Goal: Information Seeking & Learning: Check status

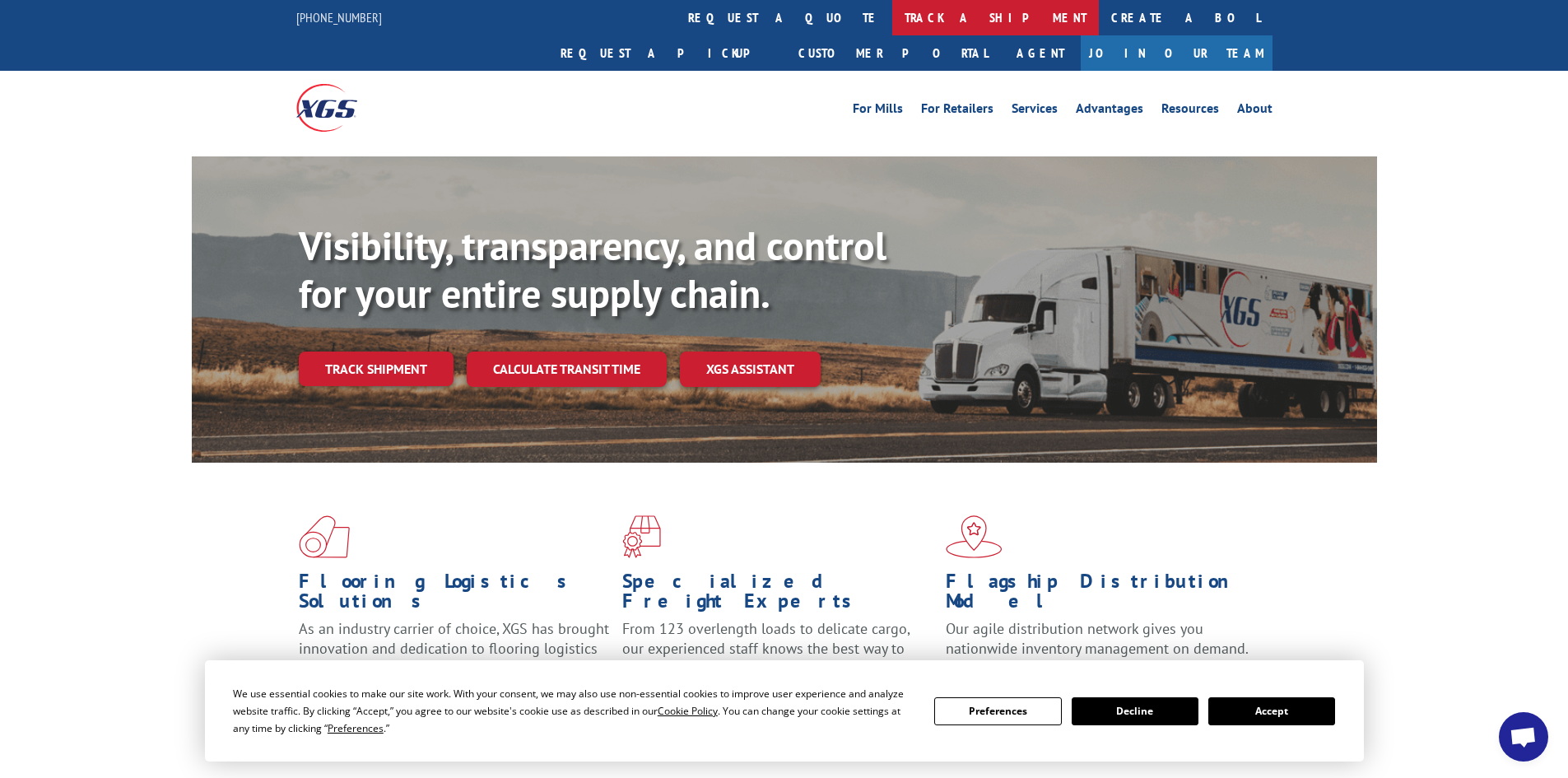
click at [892, 13] on link "track a shipment" at bounding box center [995, 18] width 207 height 35
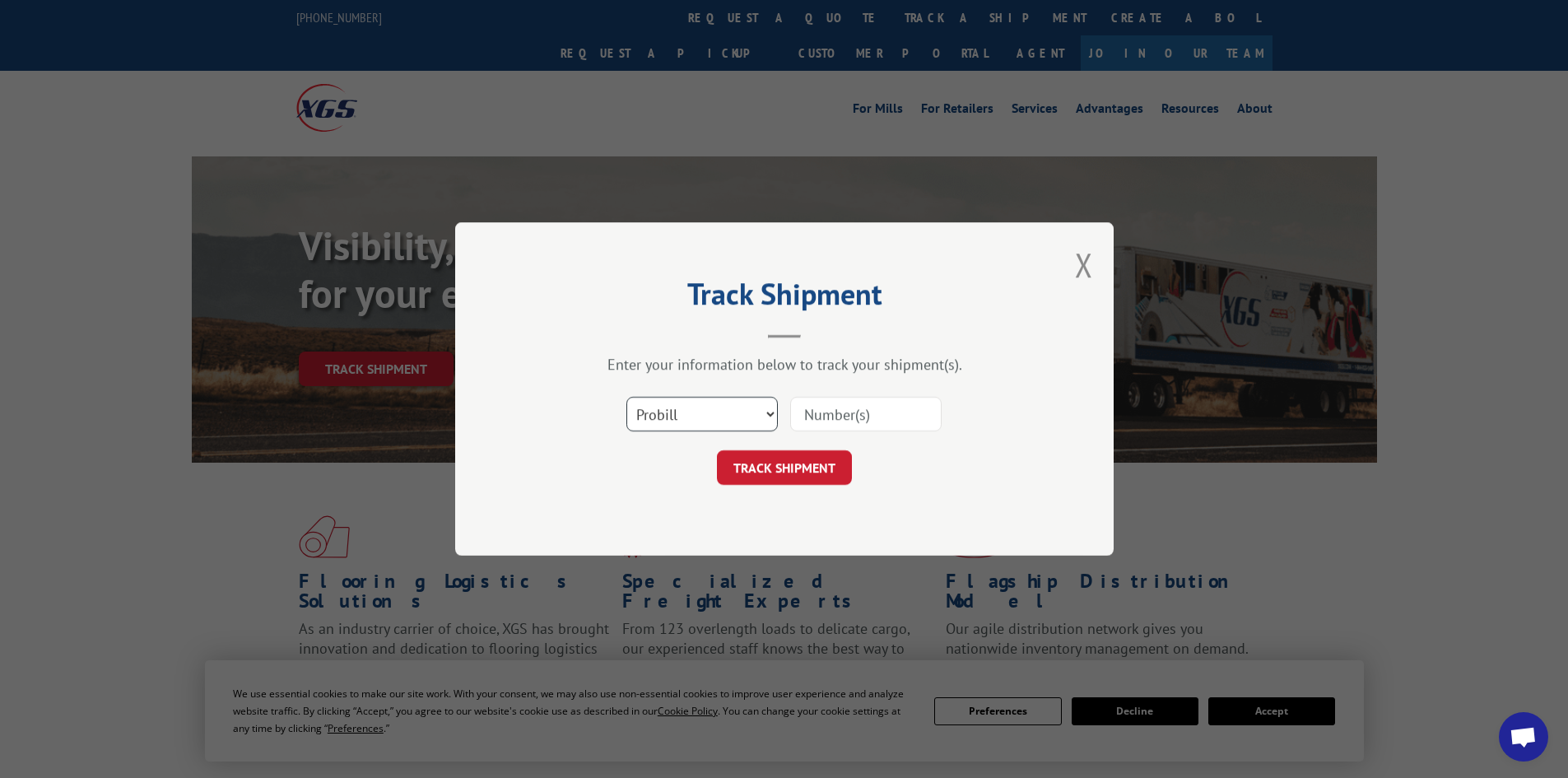
click at [671, 416] on select "Select category... Probill BOL PO" at bounding box center [702, 414] width 152 height 35
select select "bol"
click at [626, 397] on select "Select category... Probill BOL PO" at bounding box center [702, 414] width 152 height 35
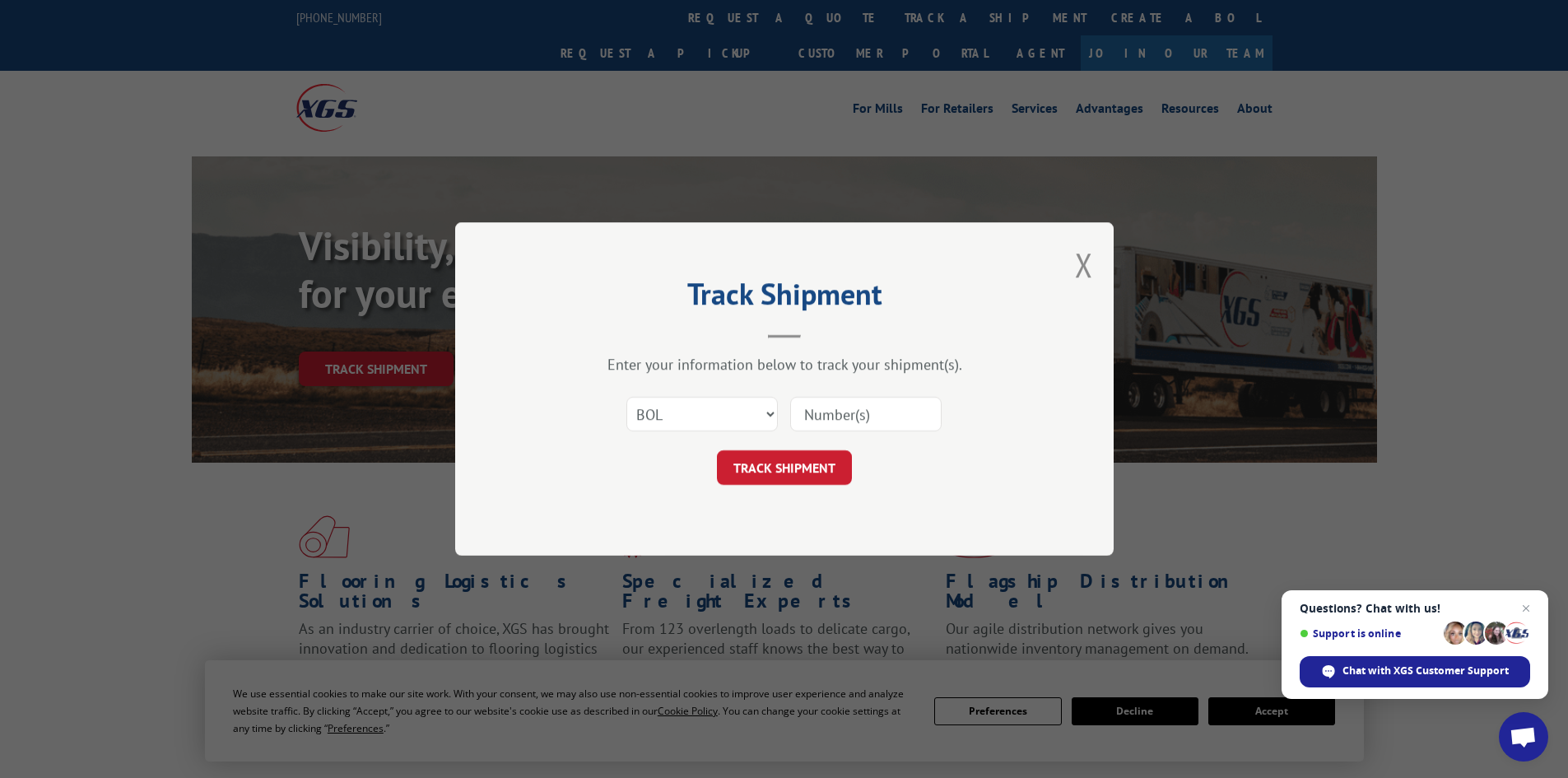
click at [835, 414] on input at bounding box center [866, 414] width 152 height 35
paste input "6833422"
type input "6833422"
drag, startPoint x: 802, startPoint y: 445, endPoint x: 781, endPoint y: 472, distance: 34.2
click at [797, 457] on form "Select category... Probill BOL PO 6833422 TRACK SHIPMENT" at bounding box center [785, 436] width 494 height 98
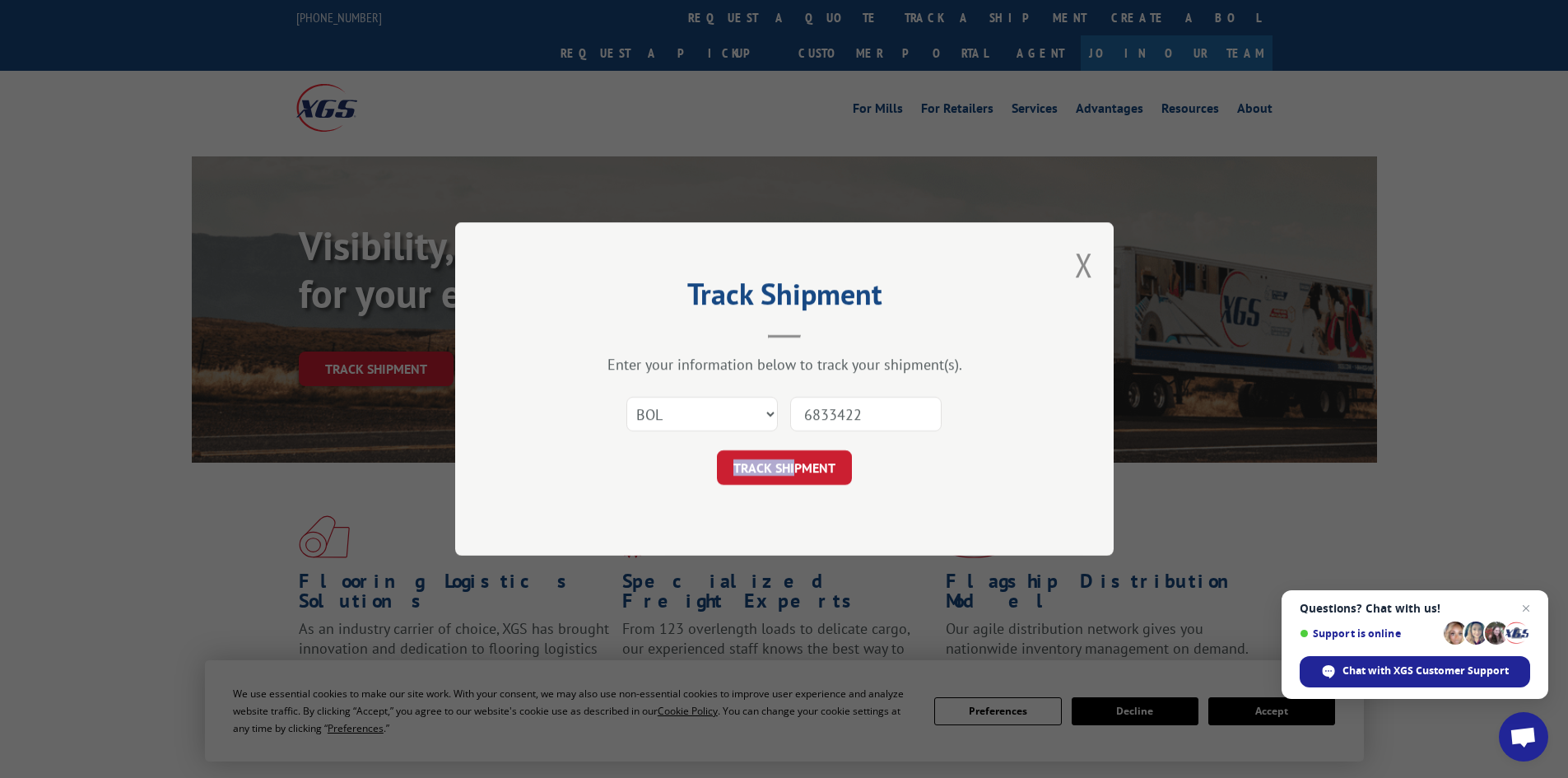
click at [774, 471] on button "TRACK SHIPMENT" at bounding box center [784, 467] width 135 height 35
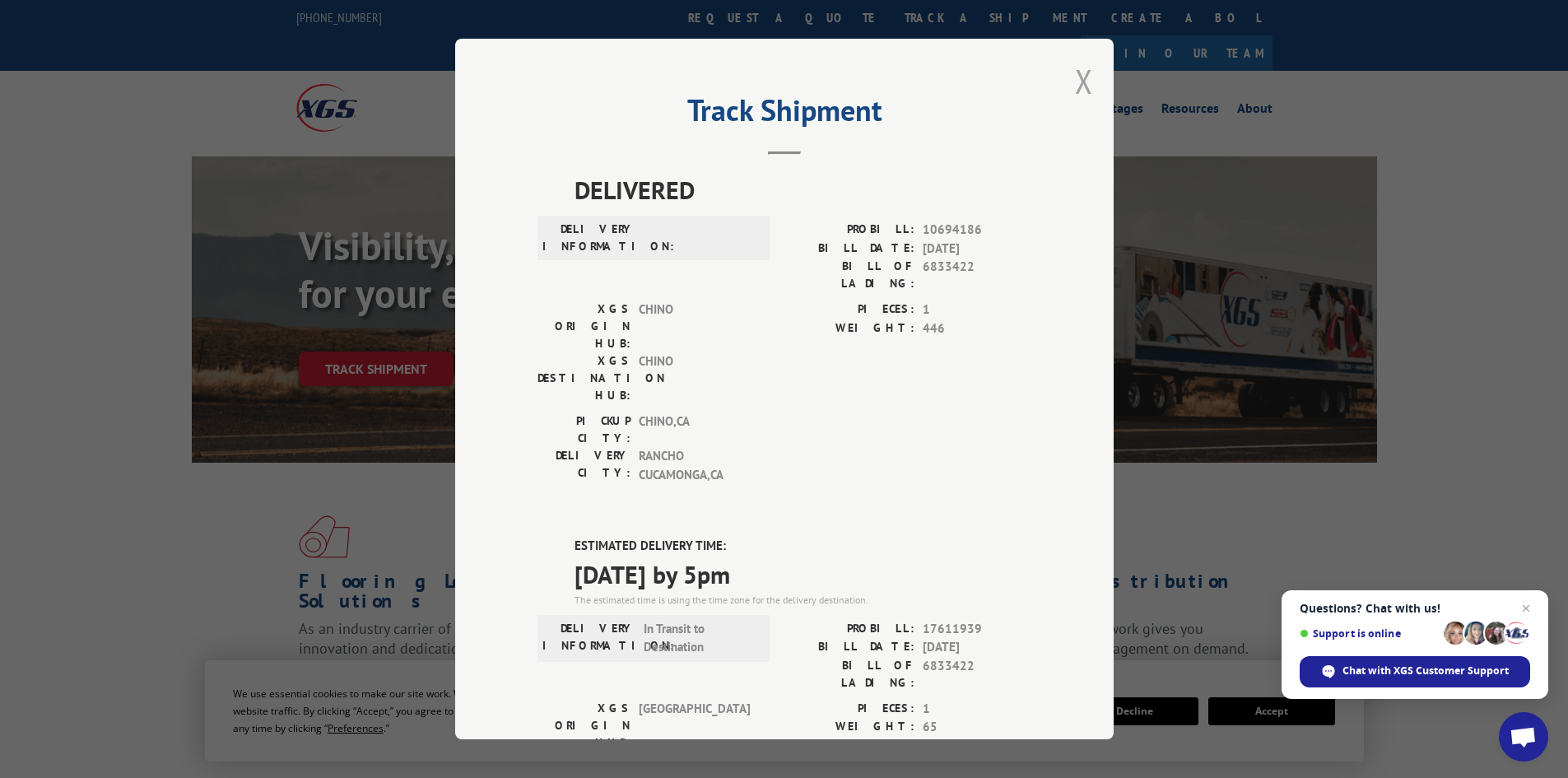
click at [1075, 82] on button "Close modal" at bounding box center [1083, 81] width 18 height 44
